Goal: Find specific page/section: Find specific page/section

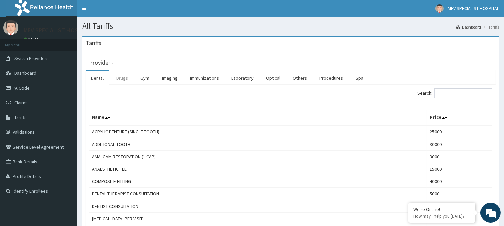
click at [126, 80] on link "Drugs" at bounding box center [122, 78] width 22 height 14
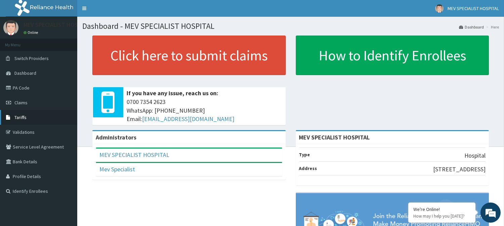
click at [18, 121] on link "Tariffs" at bounding box center [38, 117] width 77 height 15
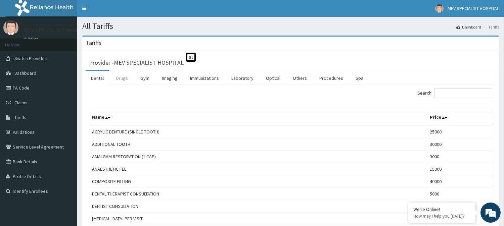
click at [123, 82] on link "Drugs" at bounding box center [122, 78] width 22 height 14
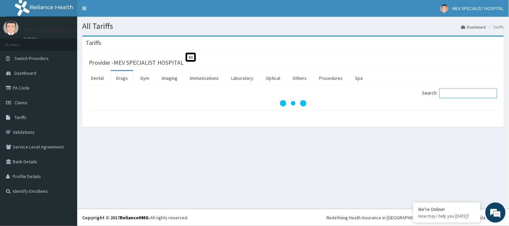
click at [481, 92] on input "Search:" at bounding box center [469, 93] width 58 height 10
type input "p"
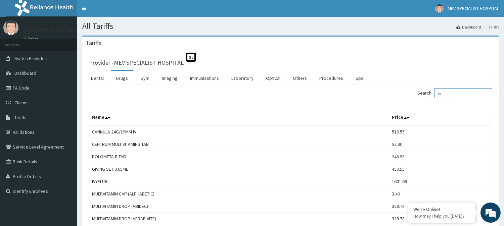
type input "iv"
